Goal: Task Accomplishment & Management: Use online tool/utility

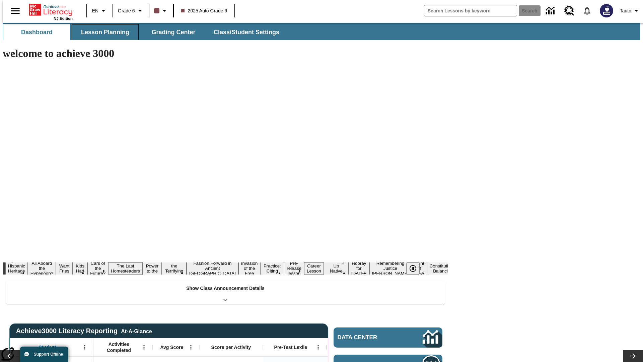
click at [103, 32] on span "Lesson Planning" at bounding box center [105, 32] width 48 height 8
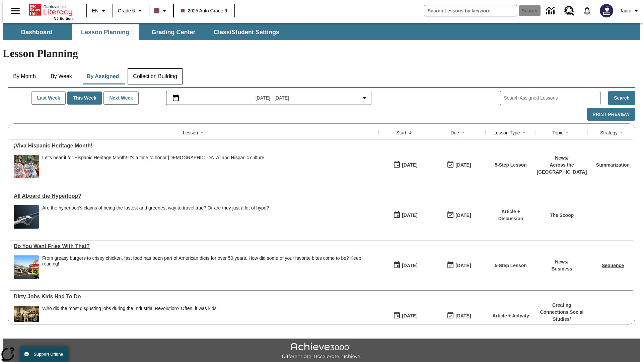
click at [155, 68] on button "Collection Building" at bounding box center [155, 76] width 55 height 16
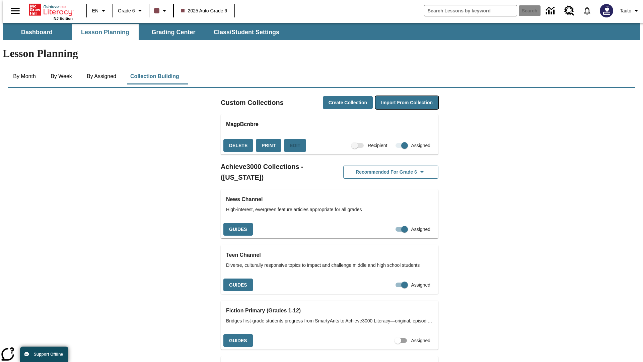
click at [395, 96] on button "Import from Collection" at bounding box center [407, 102] width 63 height 13
